Goal: Information Seeking & Learning: Learn about a topic

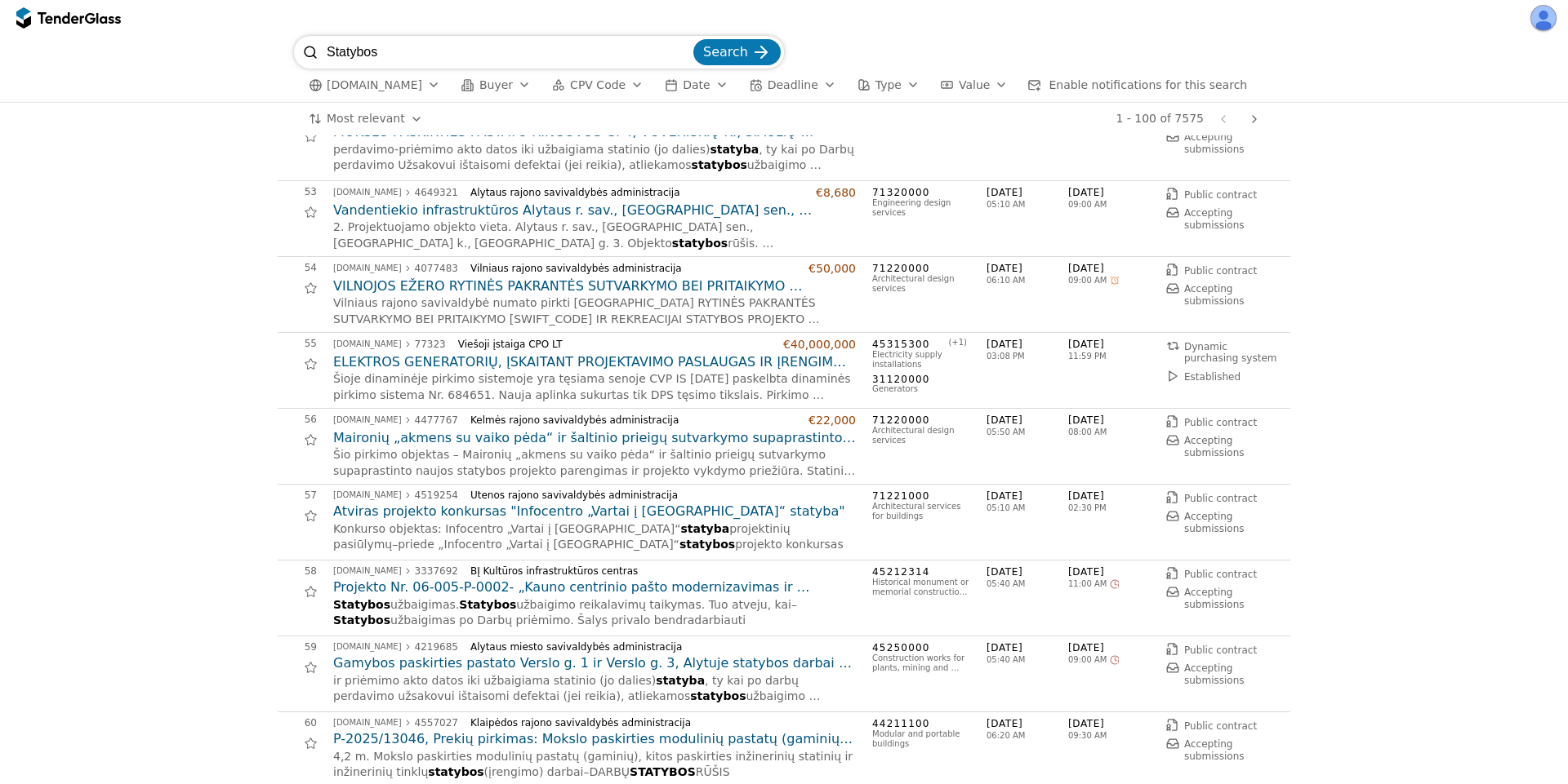
scroll to position [4505, 0]
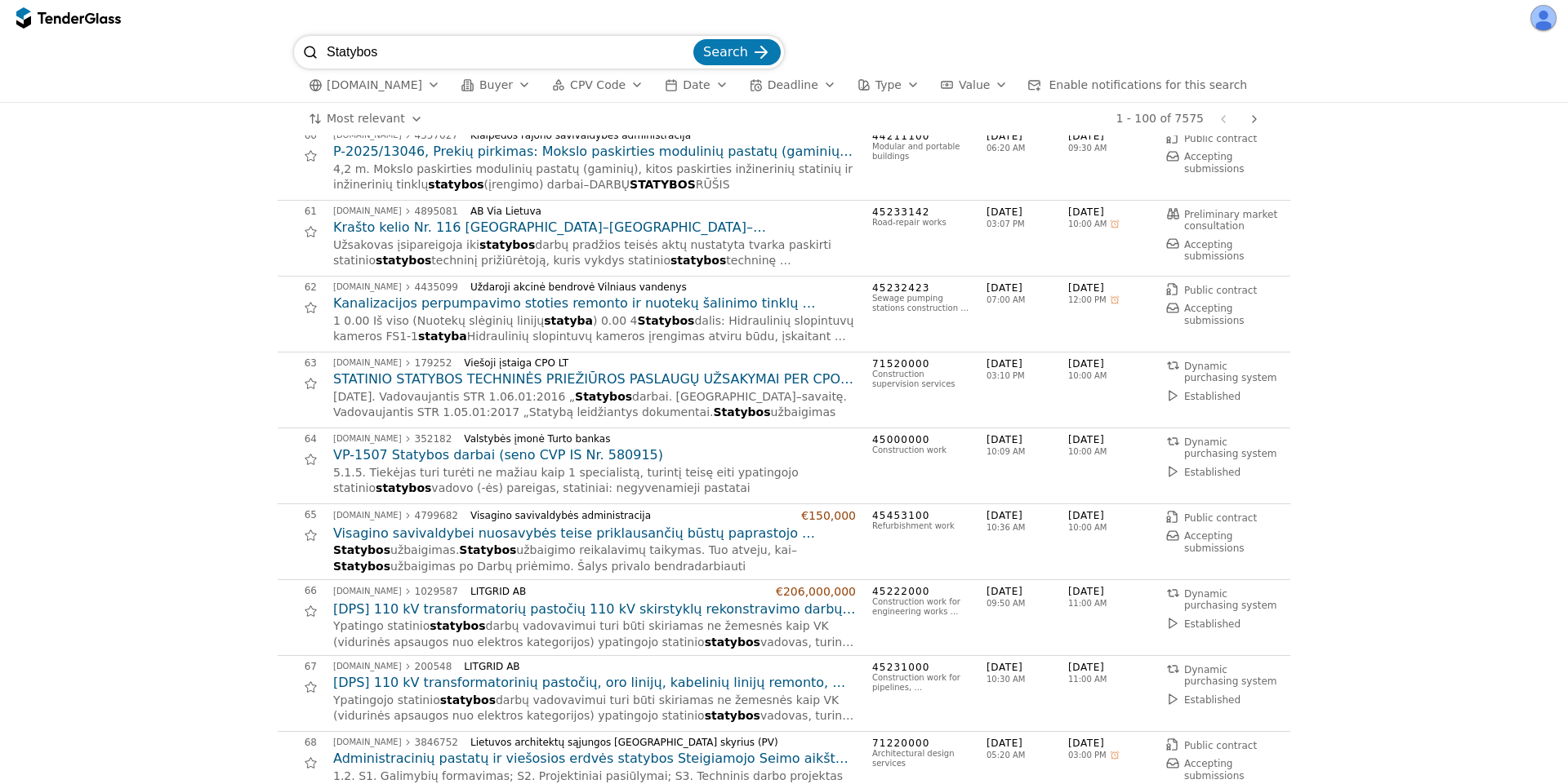
click at [433, 535] on h2 "Visagino savivaldybei nuosavybės teise priklausančių būstų paprastojo remonto d…" at bounding box center [594, 534] width 523 height 18
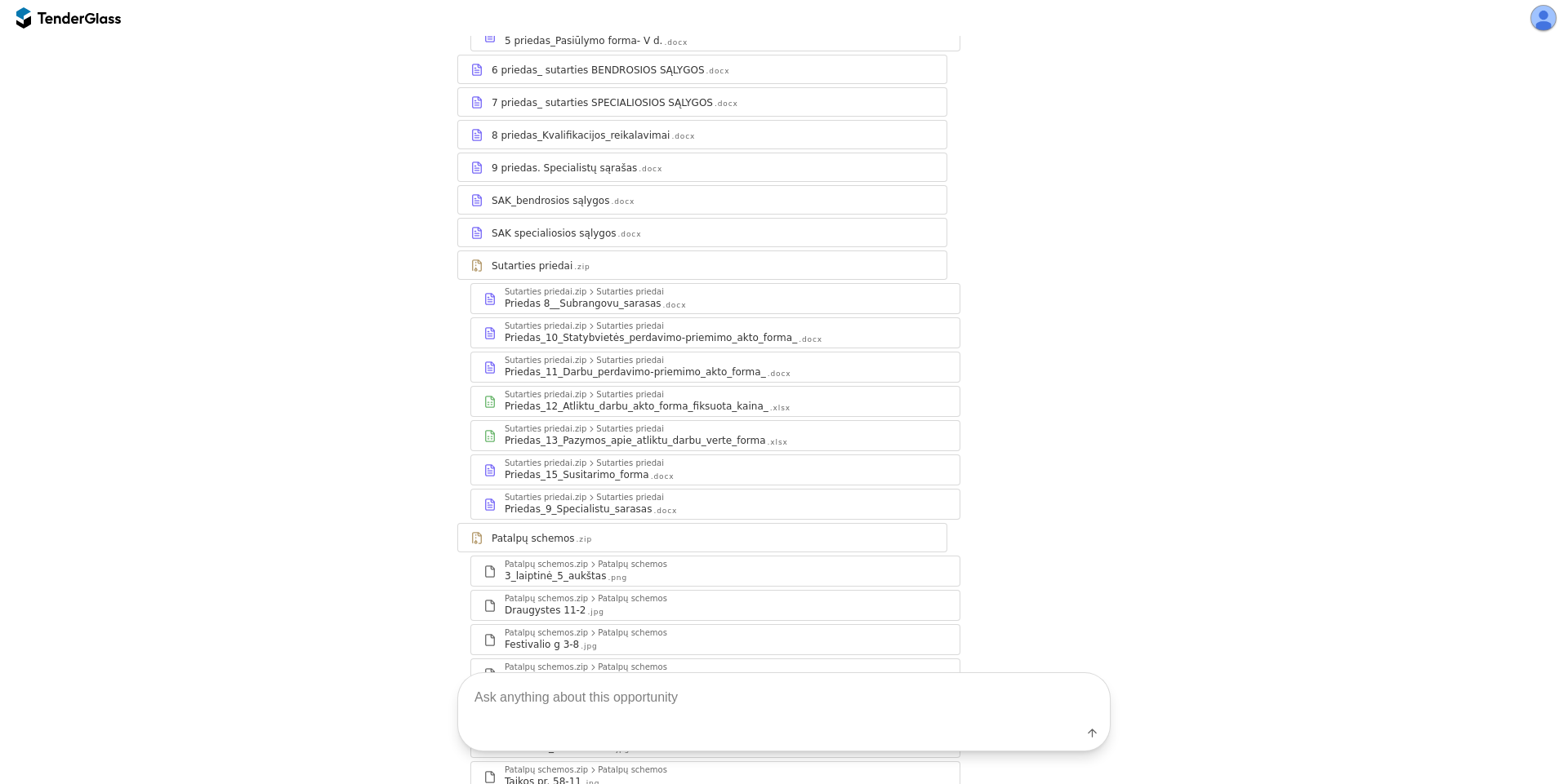
scroll to position [856, 0]
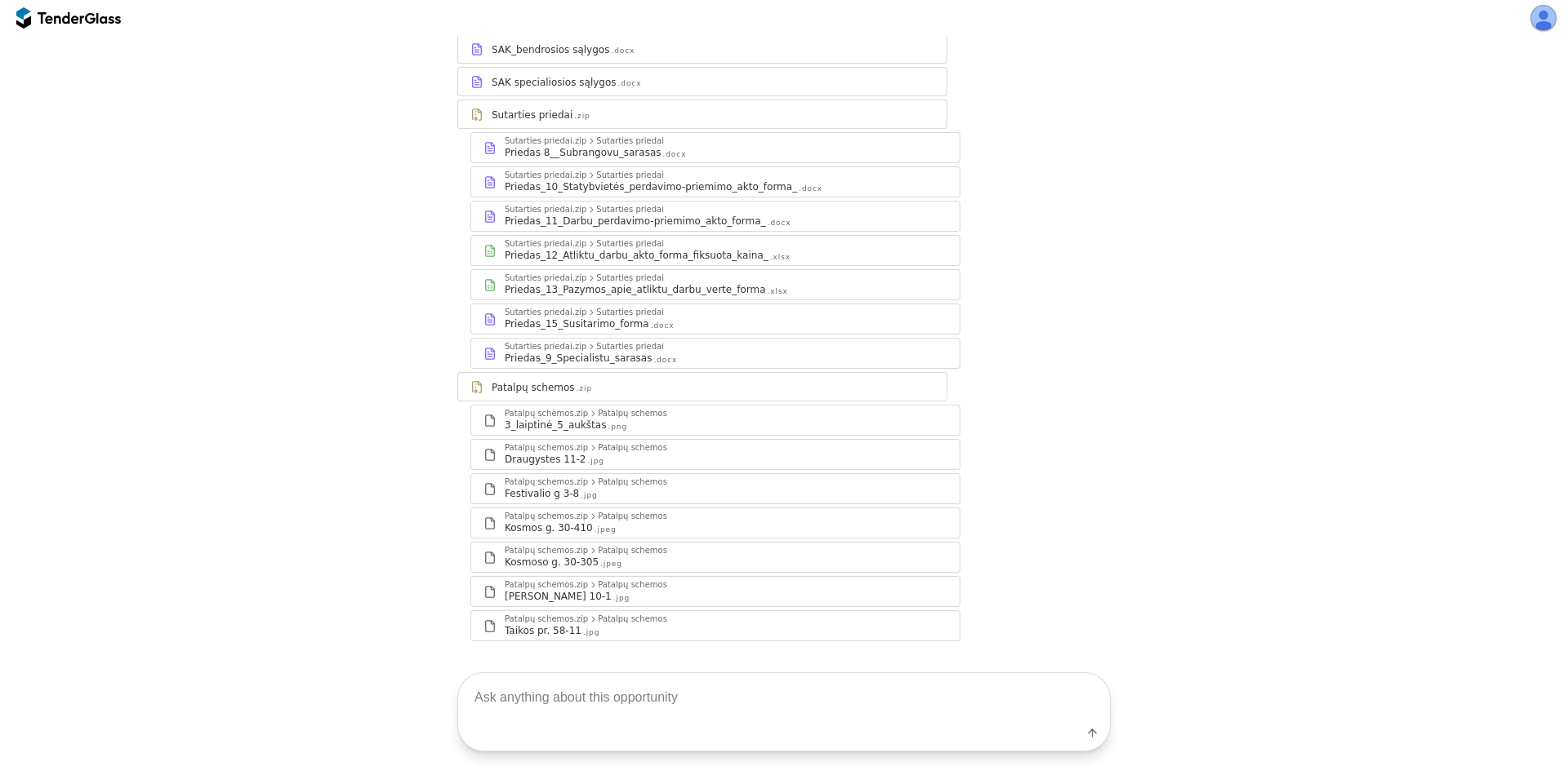
click at [606, 236] on div "Sutarties priedai.zip Sutarties priedai Priedas_12_Atliktu_darbu_akto_forma_fik…" at bounding box center [715, 251] width 488 height 29
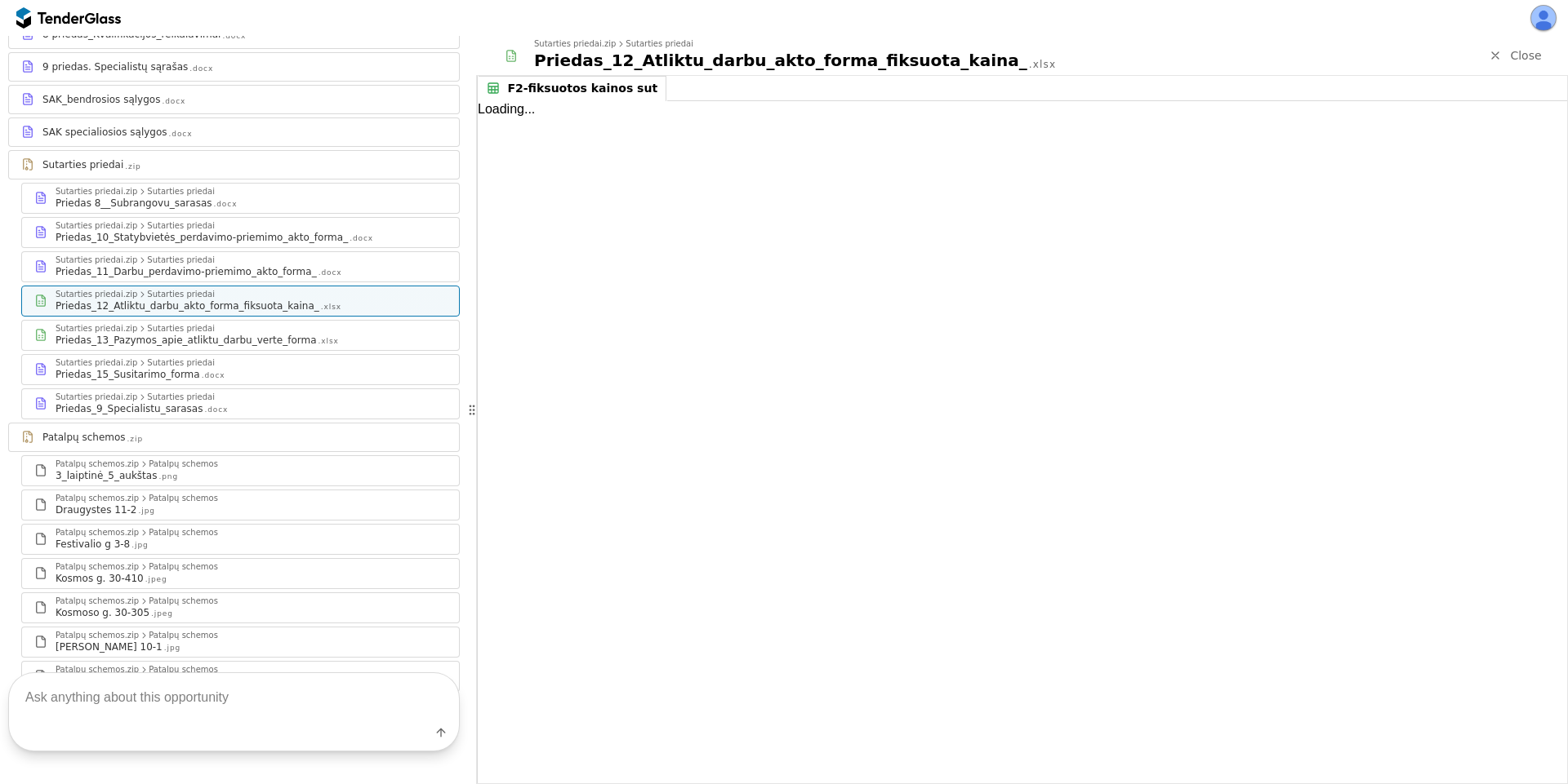
scroll to position [906, 0]
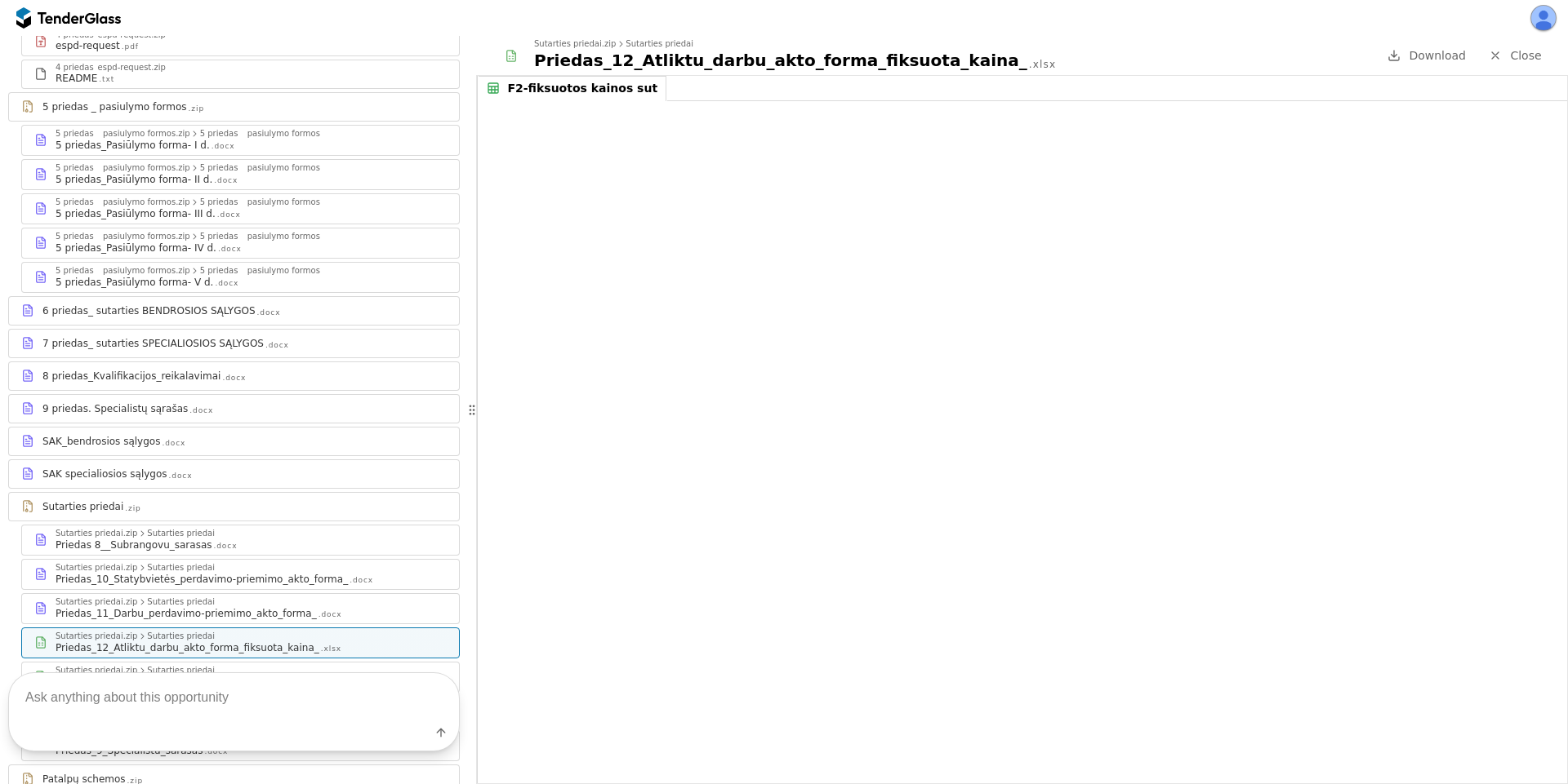
click at [1507, 52] on link "Close" at bounding box center [1515, 56] width 73 height 20
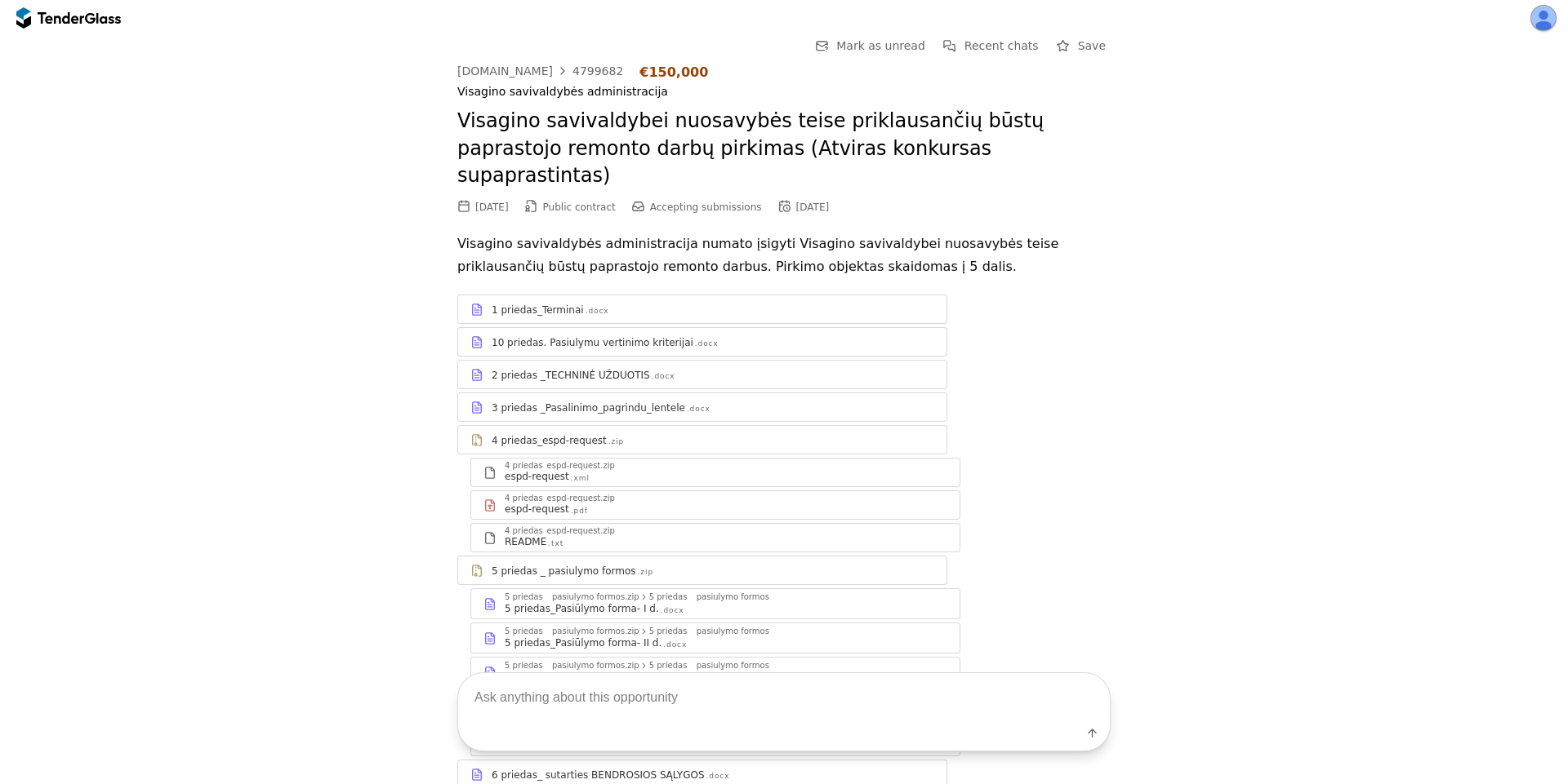
click at [579, 336] on div "10 priedas. Pasiulymu vertinimo kriterijai" at bounding box center [592, 343] width 202 height 13
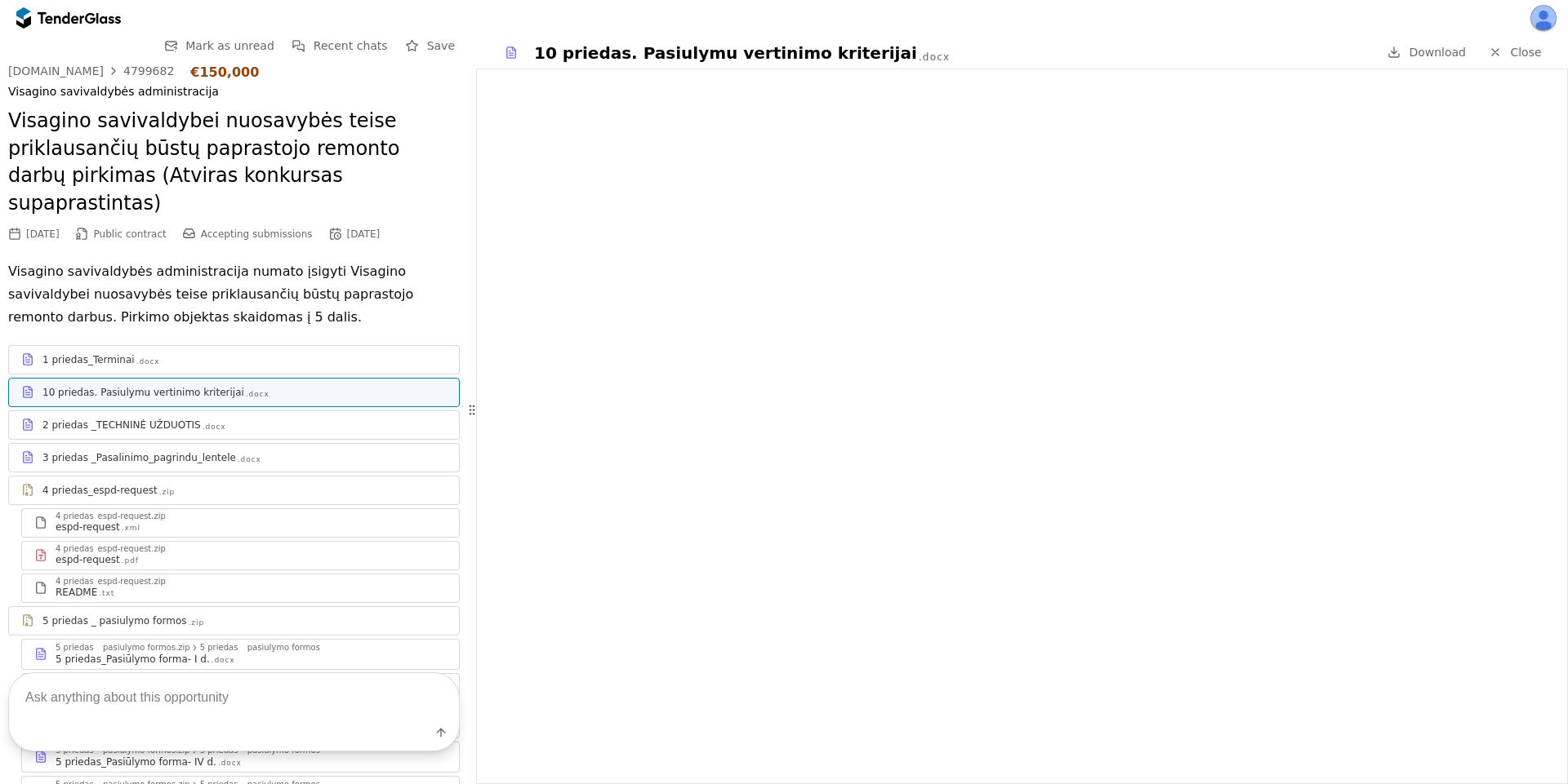
click at [1504, 52] on link "Close" at bounding box center [1515, 52] width 73 height 20
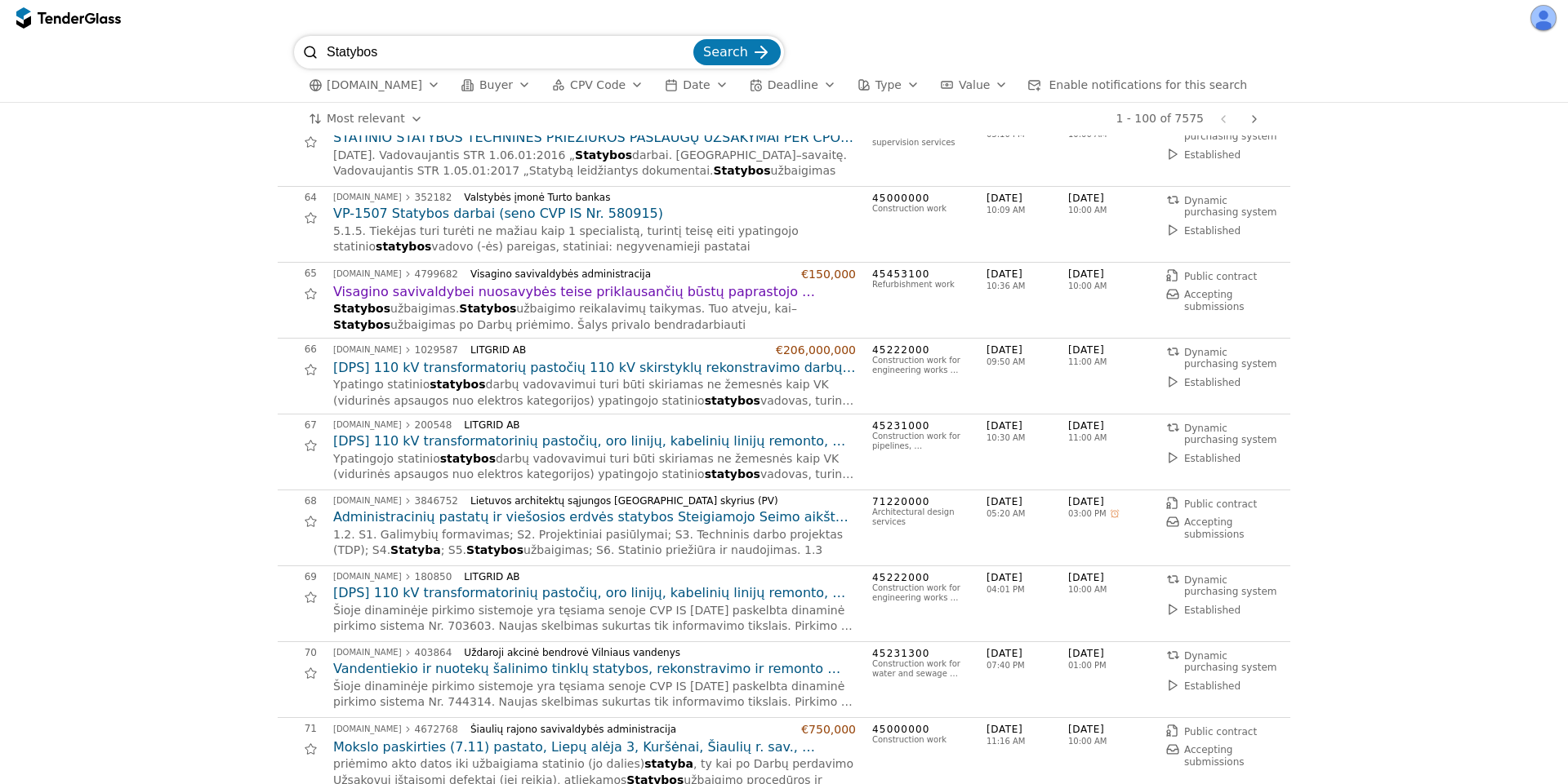
scroll to position [4995, 0]
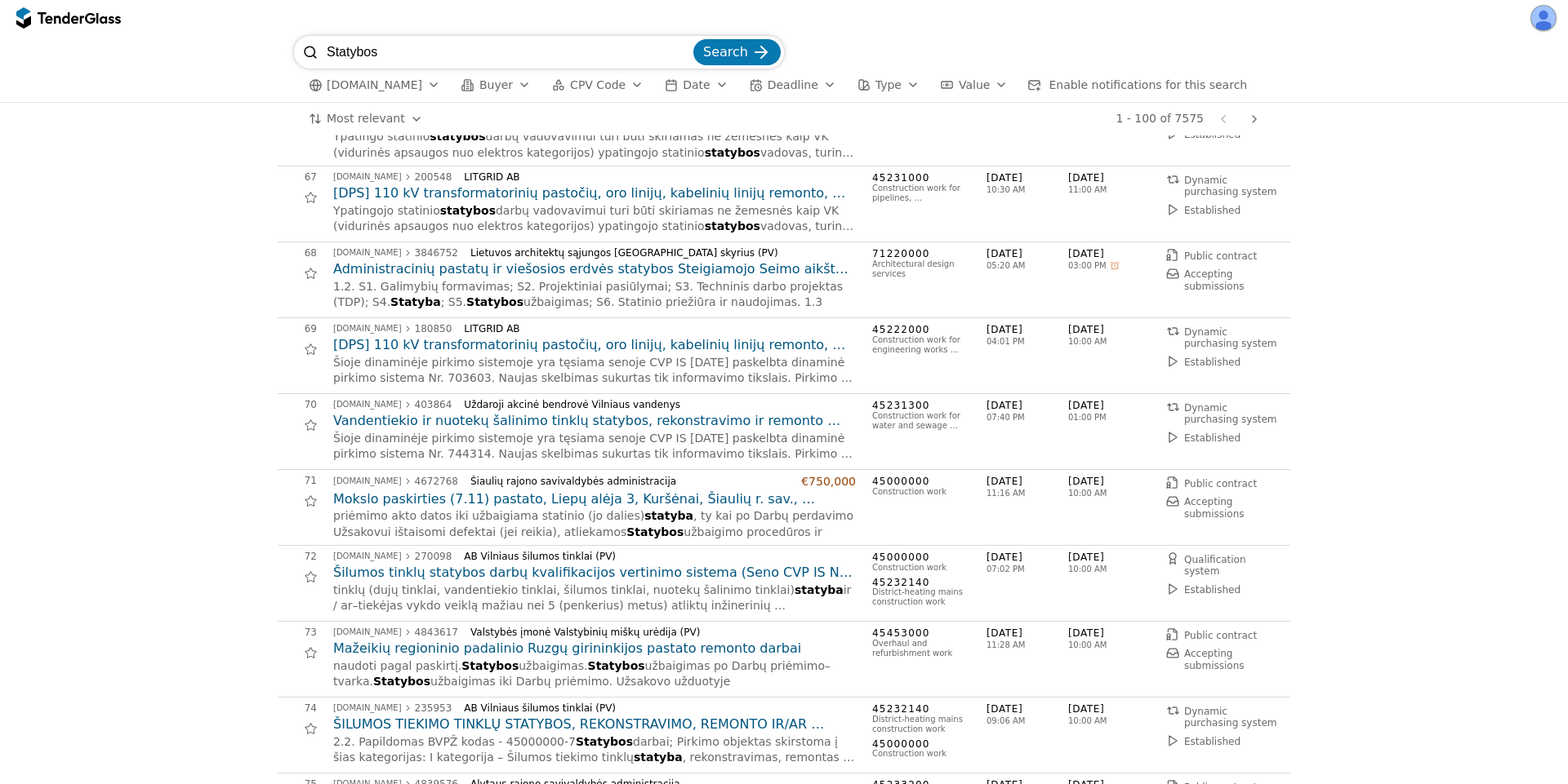
click at [528, 423] on h2 "Vandentiekio ir nuotekų šalinimo tinklų statybos, rekonstravimo ir remonto darb…" at bounding box center [594, 421] width 523 height 18
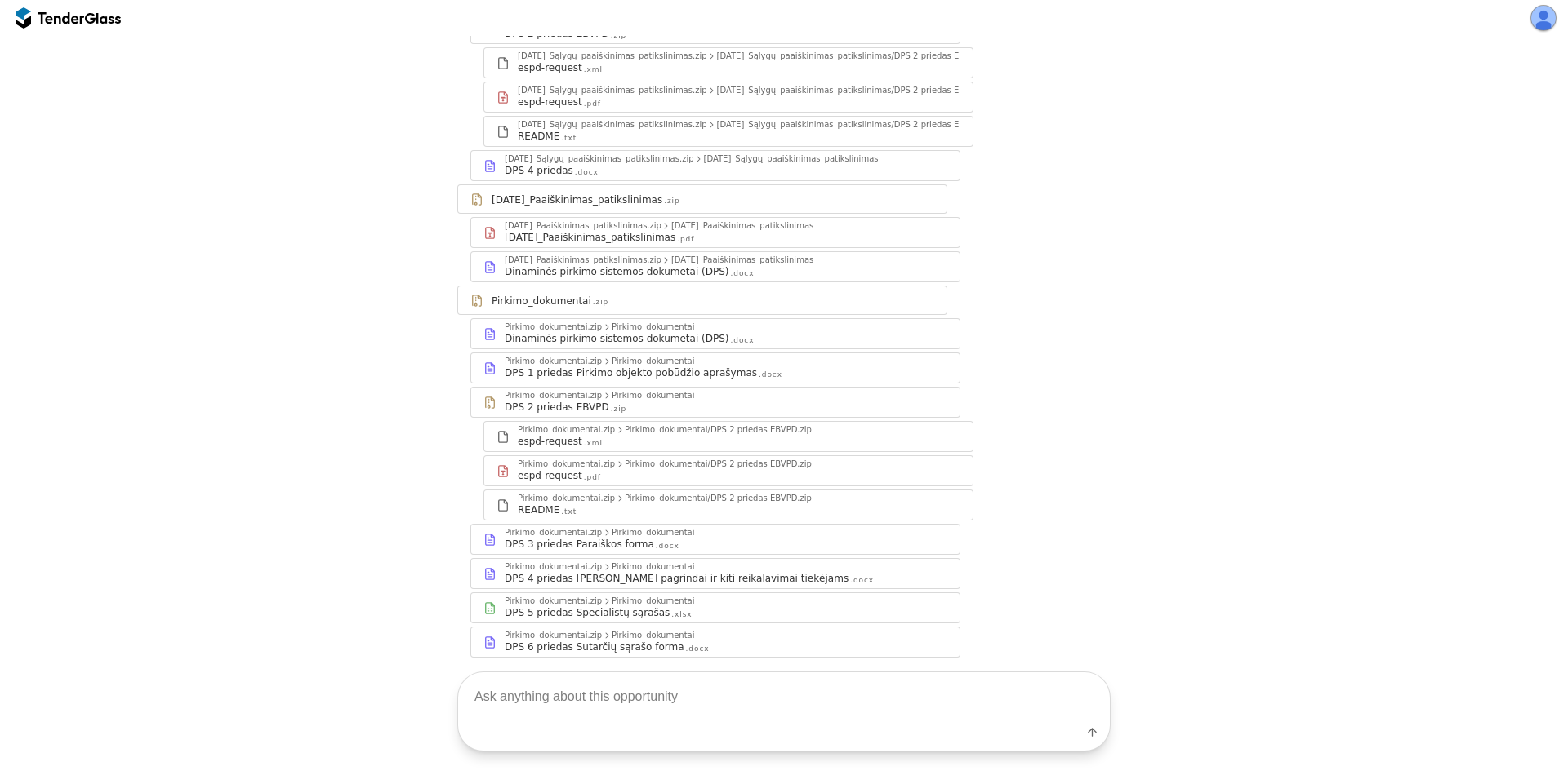
scroll to position [385, 0]
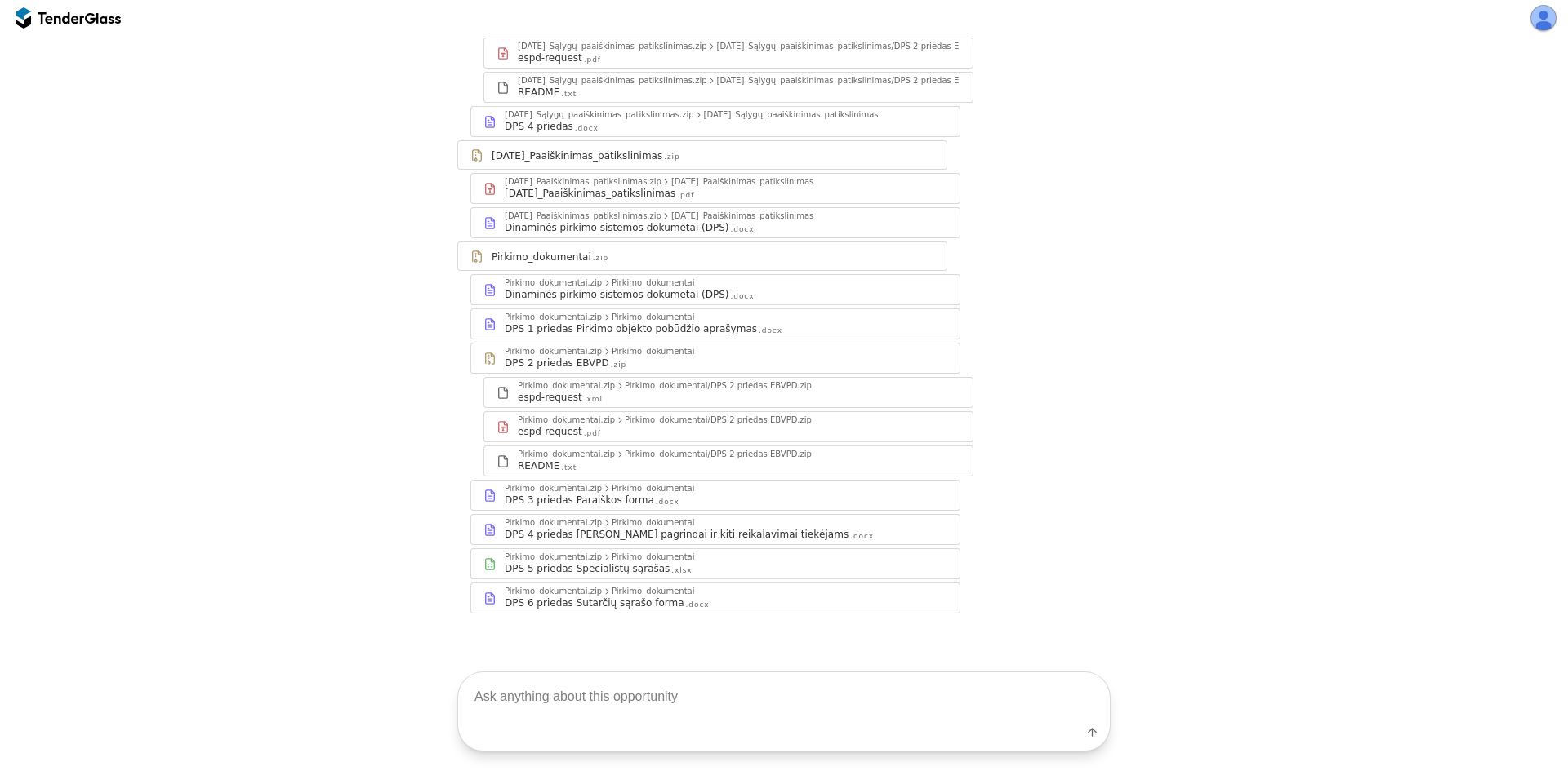
click at [659, 526] on div "Pirkimo_dokumentai" at bounding box center [653, 523] width 83 height 8
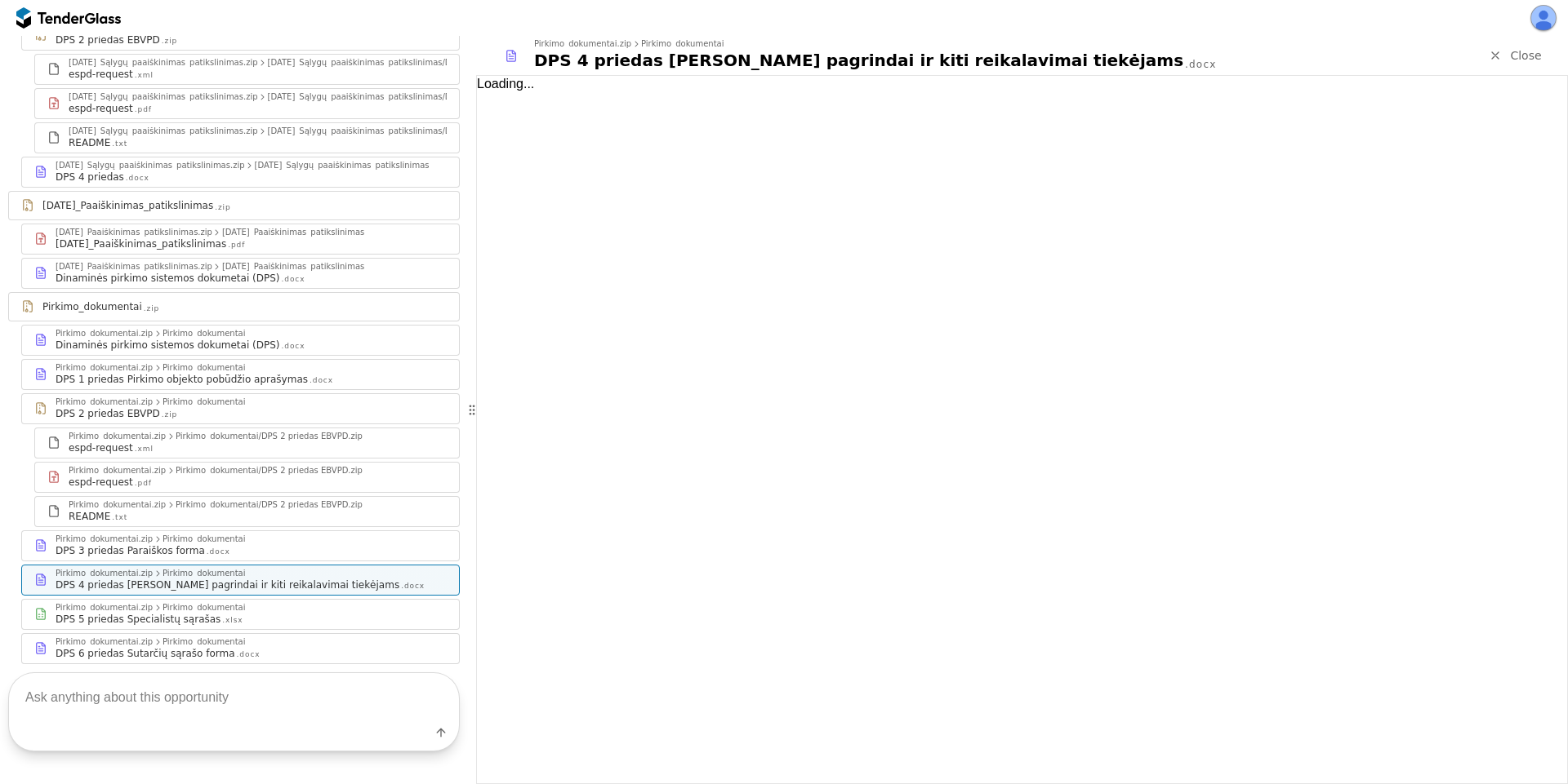
scroll to position [435, 0]
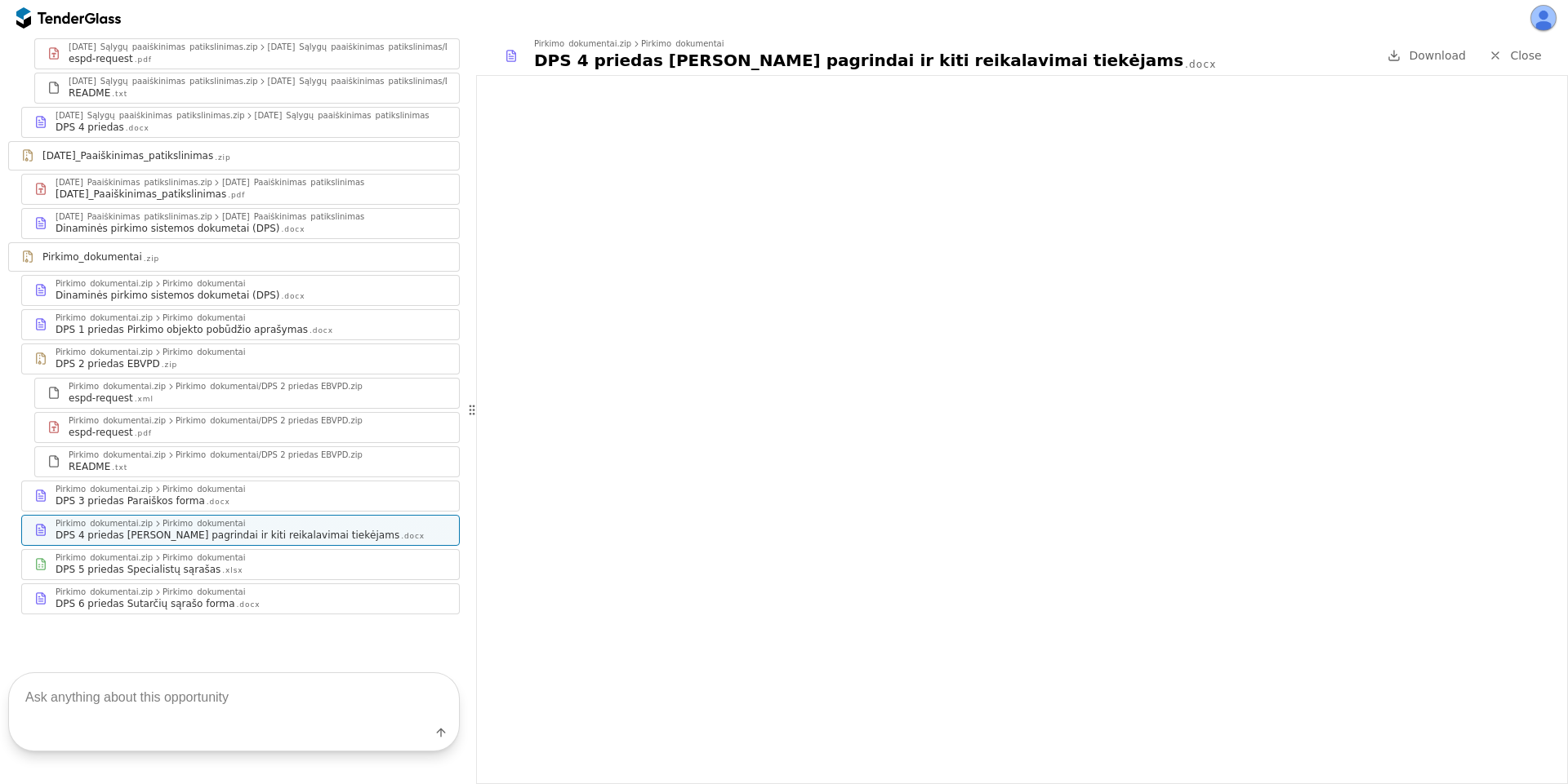
click at [208, 491] on div "Pirkimo_dokumentai" at bounding box center [204, 490] width 83 height 8
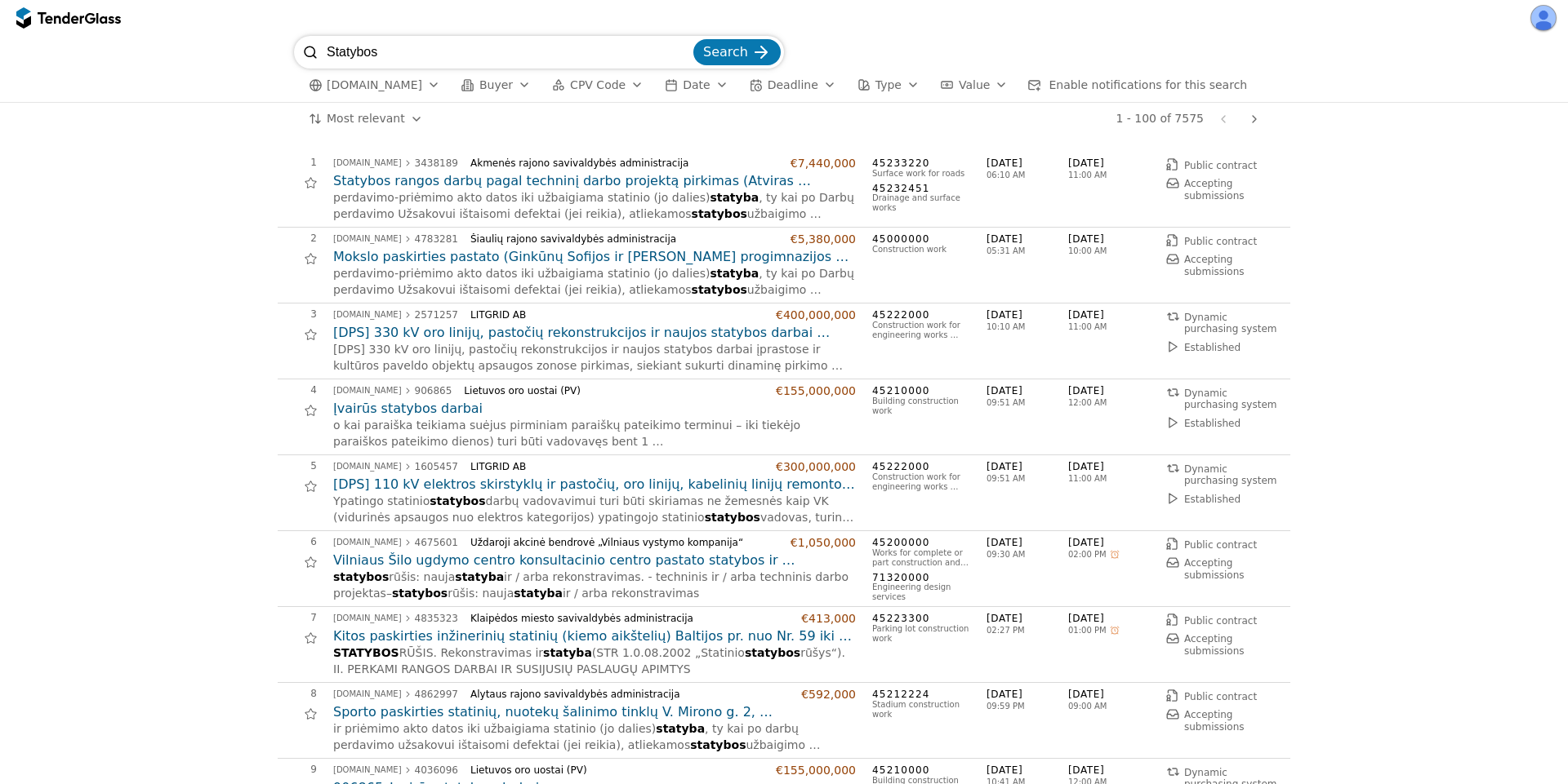
click at [1007, 165] on span "[DATE]" at bounding box center [1027, 164] width 82 height 14
drag, startPoint x: 1007, startPoint y: 165, endPoint x: 973, endPoint y: 160, distance: 34.4
click at [973, 160] on div "1 [DOMAIN_NAME] 3438189 Akmenės rajono savivaldybės administracija €7,440,000 S…" at bounding box center [779, 190] width 1003 height 65
